Goal: Task Accomplishment & Management: Use online tool/utility

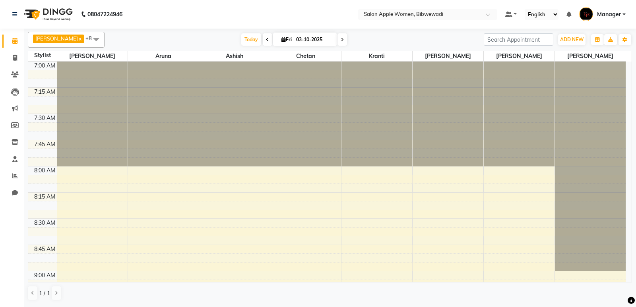
click at [20, 81] on li "Clients" at bounding box center [12, 74] width 24 height 17
click at [14, 174] on icon at bounding box center [15, 176] width 6 height 6
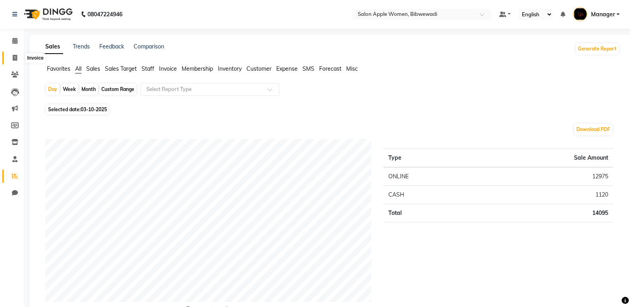
click at [12, 58] on span at bounding box center [15, 58] width 14 height 9
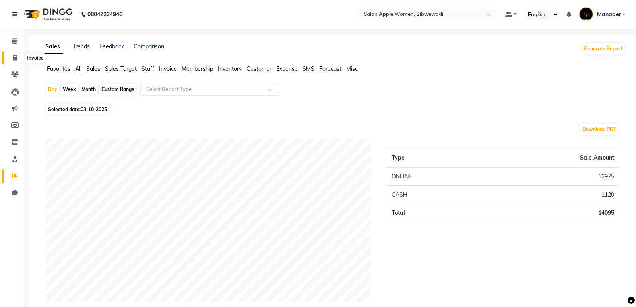
select select "101"
select select "service"
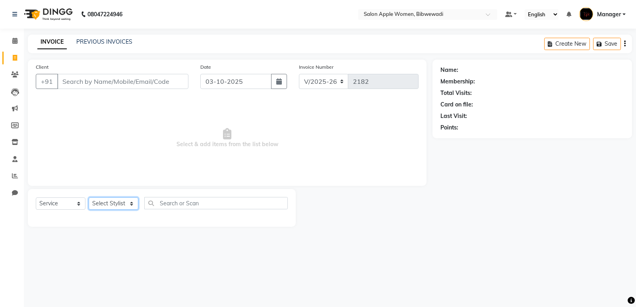
drag, startPoint x: 118, startPoint y: 204, endPoint x: 113, endPoint y: 199, distance: 6.8
click at [118, 203] on select "Select Stylist [PERSON_NAME] Aruna [PERSON_NAME] Chetan Kranti Manager [PERSON_…" at bounding box center [114, 203] width 50 height 12
drag, startPoint x: 250, startPoint y: 138, endPoint x: 244, endPoint y: 137, distance: 5.3
click at [250, 138] on span "Select & add items from the list below" at bounding box center [227, 138] width 383 height 79
click at [12, 38] on icon at bounding box center [14, 41] width 5 height 6
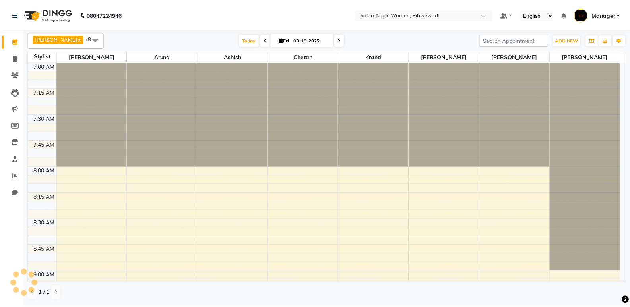
scroll to position [1337, 0]
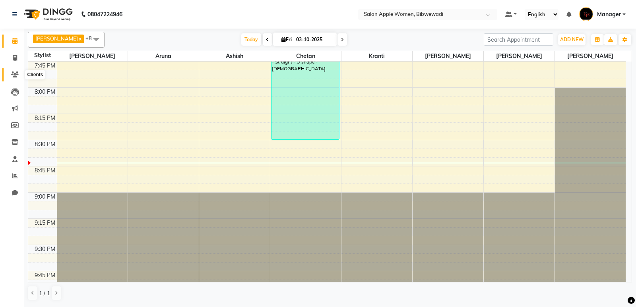
click at [14, 77] on span at bounding box center [15, 74] width 14 height 9
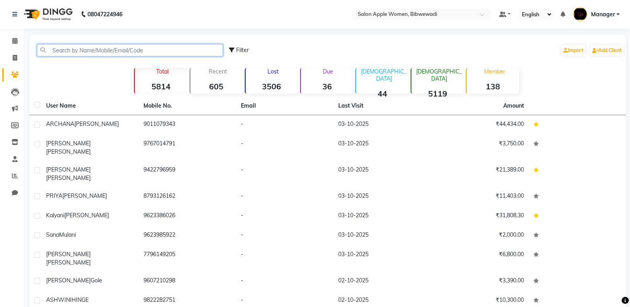
click at [79, 54] on input "text" at bounding box center [130, 50] width 186 height 12
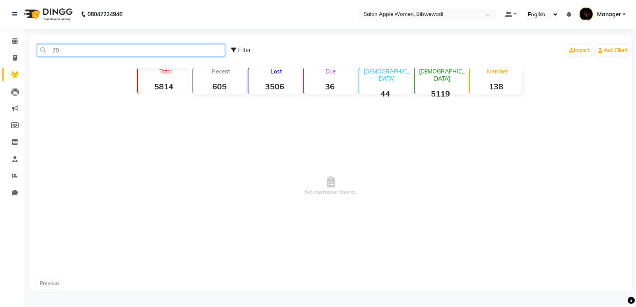
type input "7"
